Goal: Task Accomplishment & Management: Check status

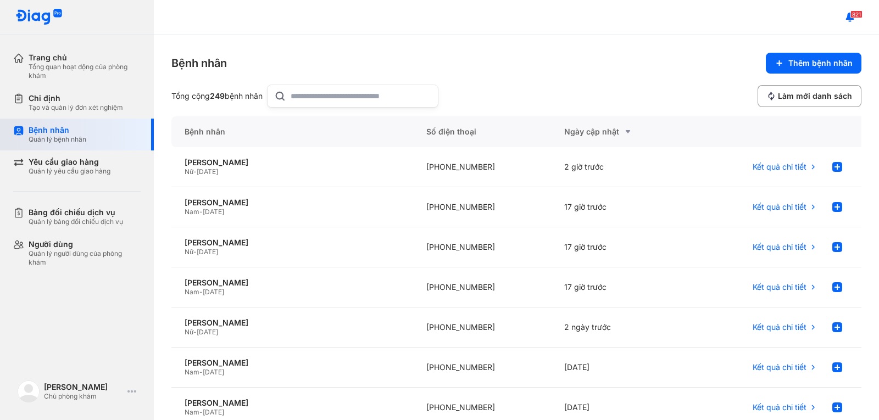
click at [65, 127] on div "Bệnh nhân" at bounding box center [58, 130] width 58 height 10
click at [319, 93] on input "text" at bounding box center [361, 96] width 141 height 22
type input "***"
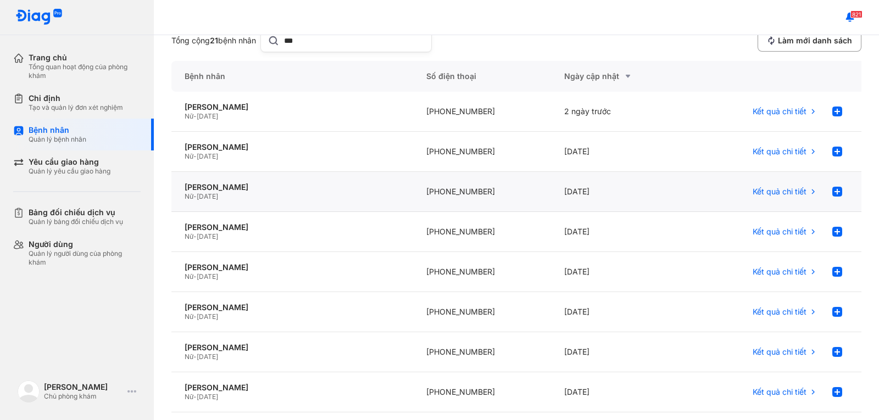
scroll to position [110, 0]
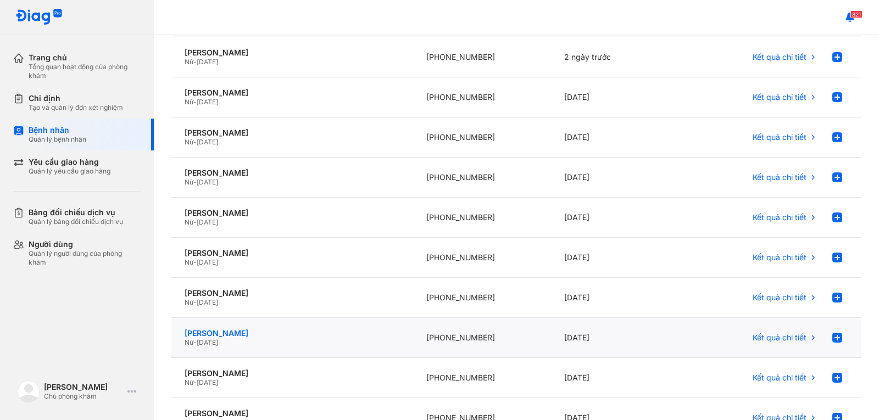
click at [220, 335] on div "Đỗ Ngọc Thu" at bounding box center [292, 334] width 215 height 10
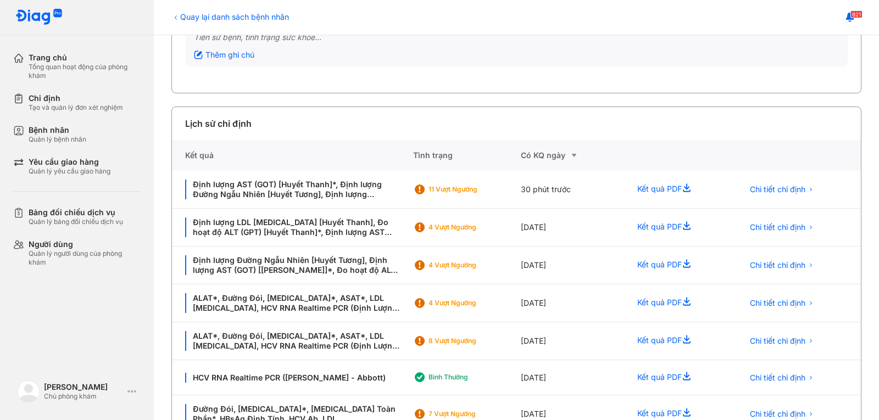
scroll to position [165, 0]
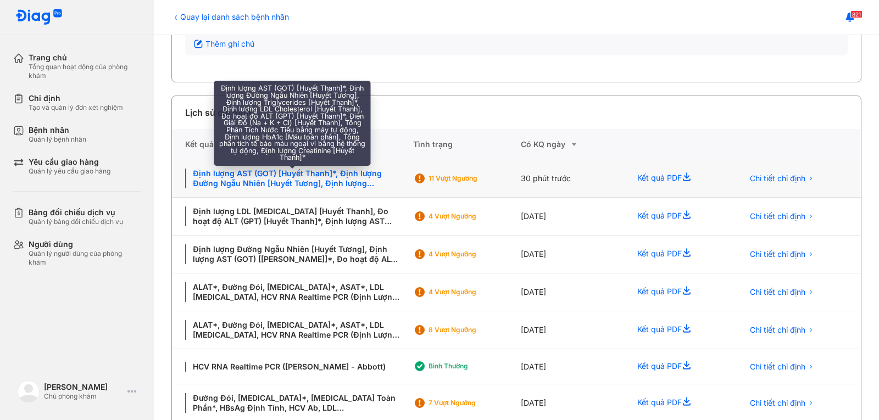
click at [289, 174] on div "Định lượng AST (GOT) [Huyết Thanh]*, Định lượng Đường Ngẫu Nhiên [Huyết Tương],…" at bounding box center [292, 179] width 215 height 20
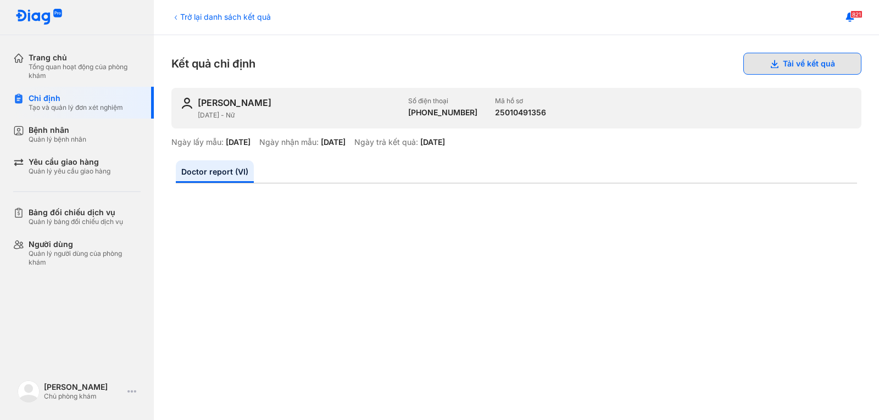
click at [779, 62] on button "Tải về kết quả" at bounding box center [803, 64] width 118 height 22
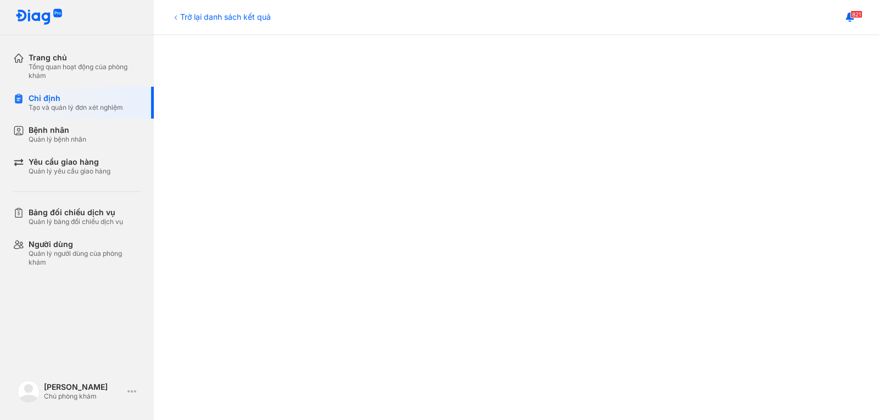
scroll to position [330, 0]
click at [220, 16] on div "Trở lại danh sách kết quả" at bounding box center [220, 17] width 99 height 12
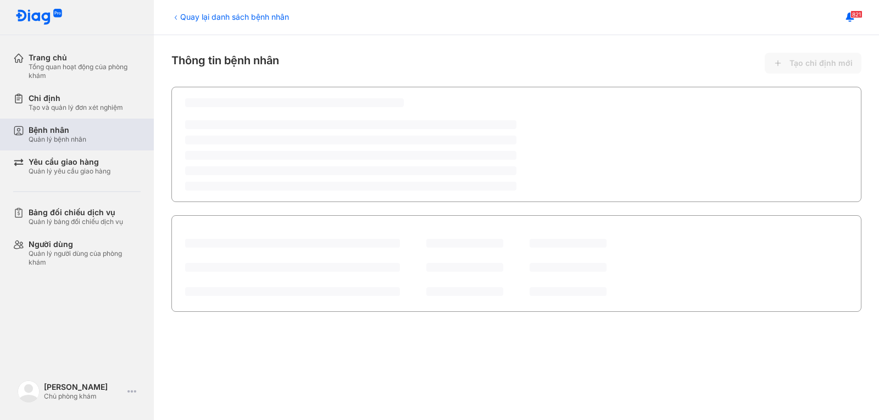
click at [74, 133] on div "Bệnh nhân" at bounding box center [58, 130] width 58 height 10
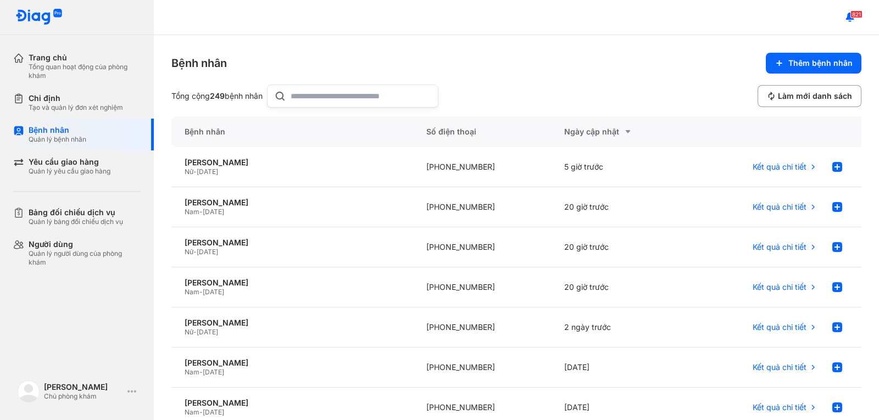
click at [308, 93] on input "text" at bounding box center [361, 96] width 141 height 22
type input "*****"
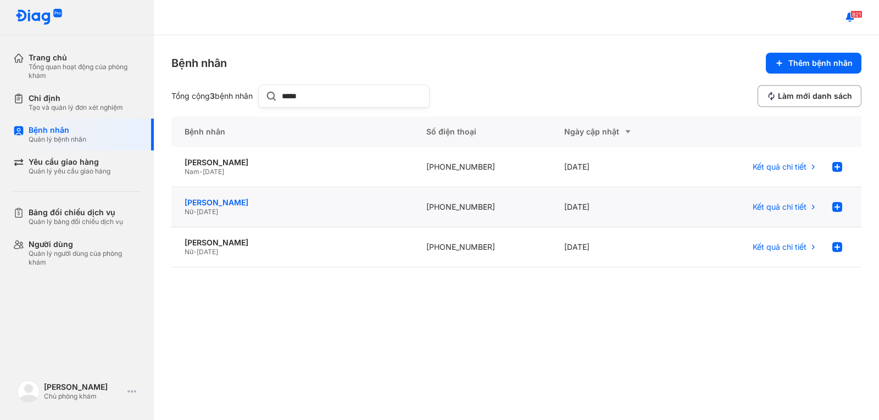
click at [230, 201] on div "[PERSON_NAME]" at bounding box center [292, 203] width 215 height 10
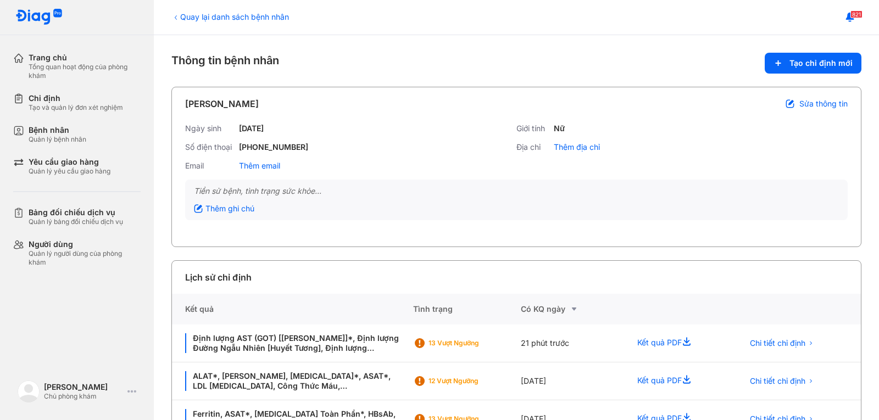
scroll to position [36, 0]
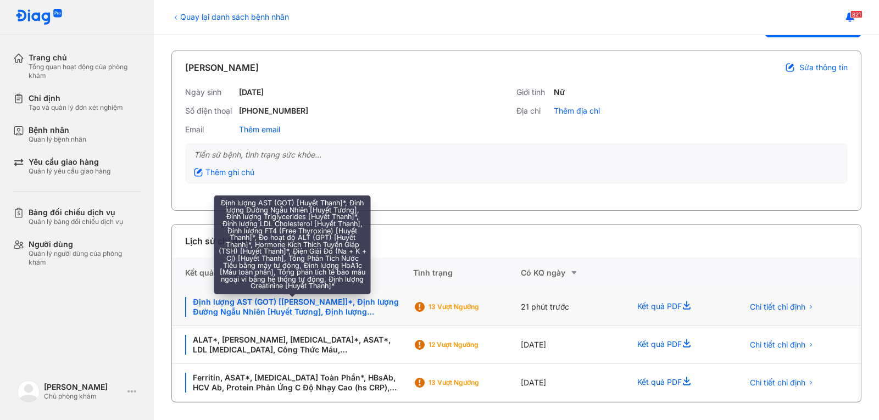
click at [321, 302] on div "Định lượng AST (GOT) [Huyết Thanh]*, Định lượng Đường Ngẫu Nhiên [Huyết Tương],…" at bounding box center [292, 307] width 215 height 20
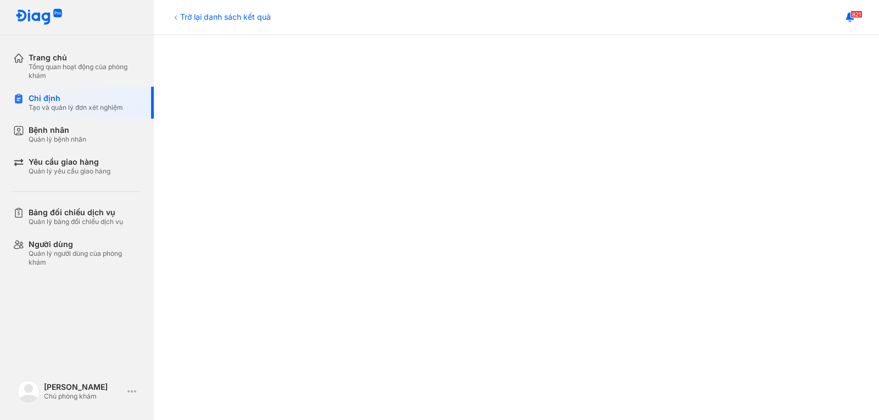
scroll to position [275, 0]
click at [864, 112] on div "Trở lại danh sách kết quả Kết quả chỉ định Tải về kết quả [PERSON_NAME] [DATE] …" at bounding box center [517, 227] width 726 height 385
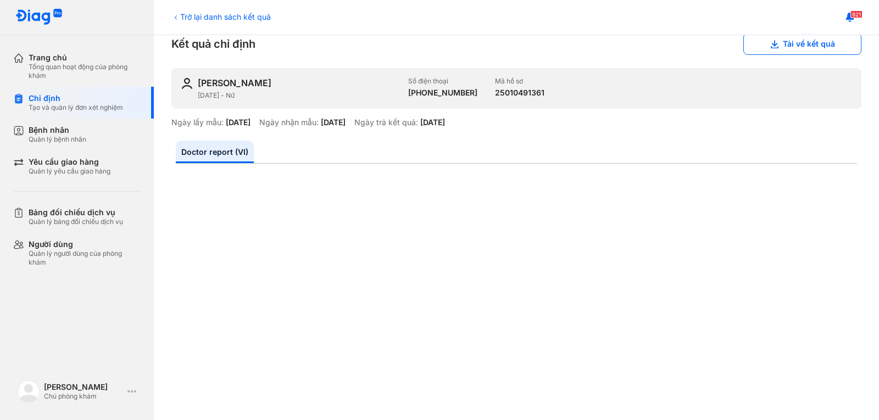
scroll to position [0, 0]
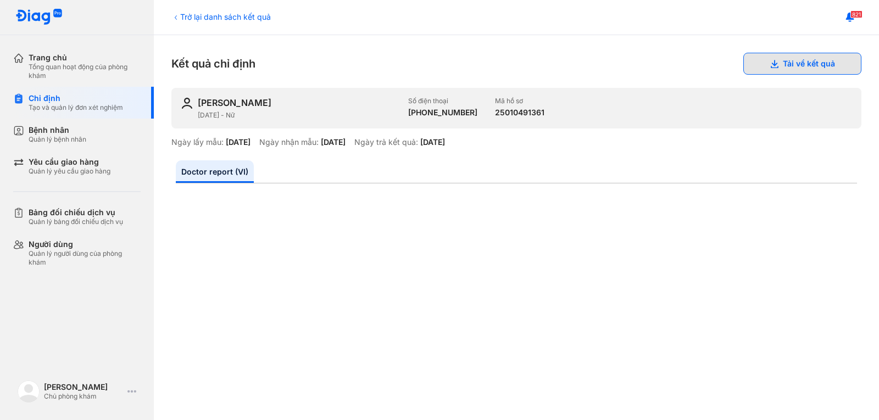
click at [784, 65] on button "Tải về kết quả" at bounding box center [803, 64] width 118 height 22
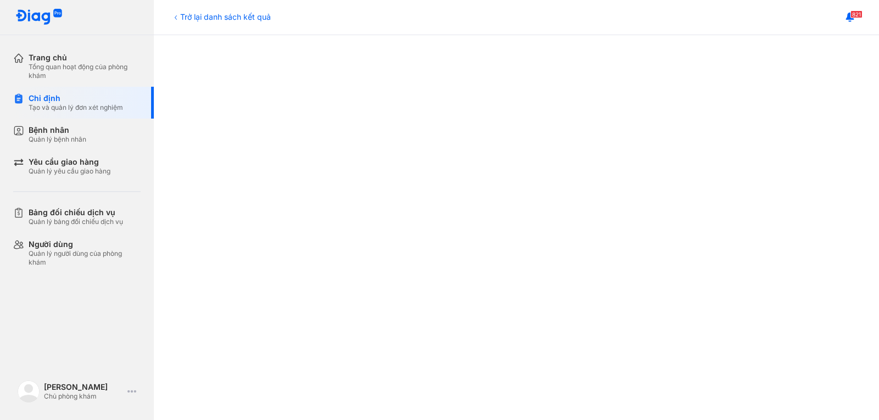
scroll to position [495, 0]
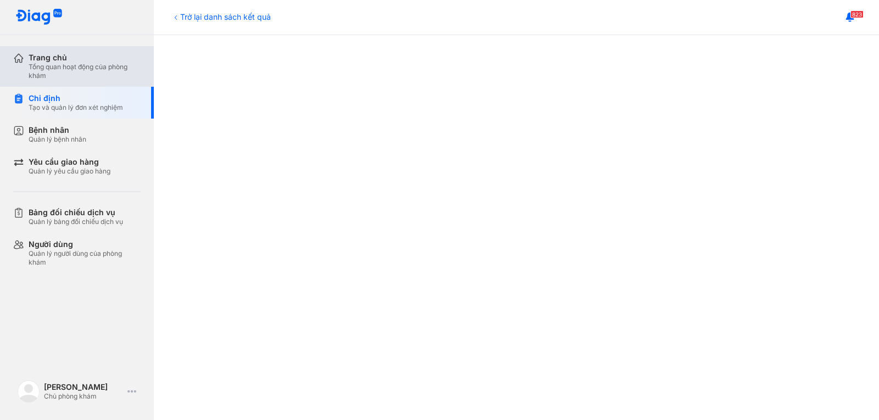
click at [46, 62] on div "Trang chủ" at bounding box center [85, 58] width 112 height 10
